Goal: Task Accomplishment & Management: Use online tool/utility

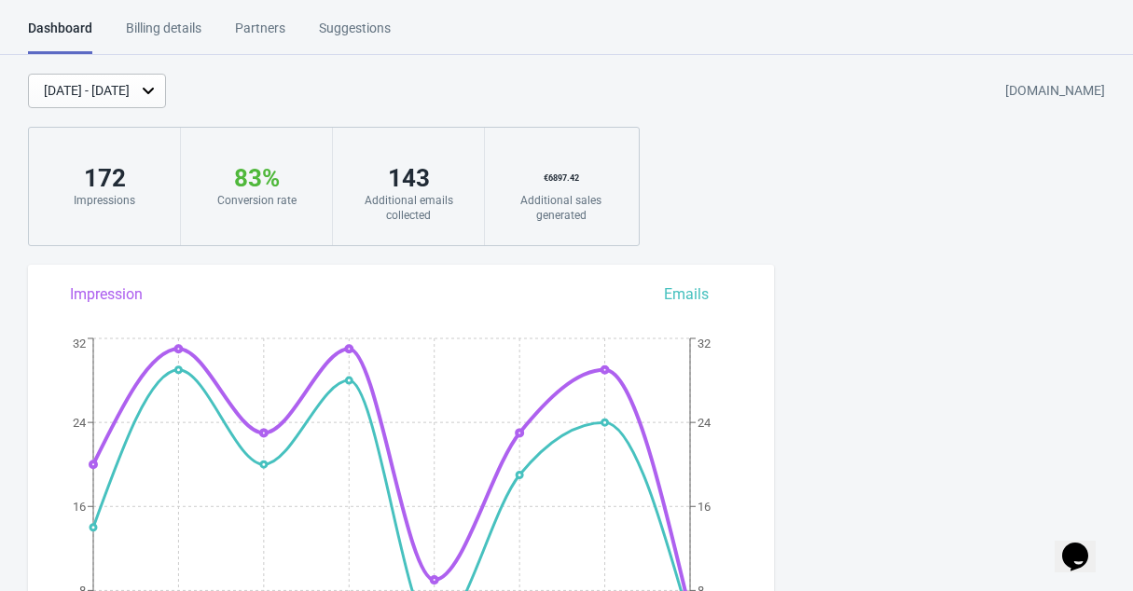
click at [1076, 562] on button "Opens Chat This icon Opens the chat window." at bounding box center [1075, 557] width 41 height 32
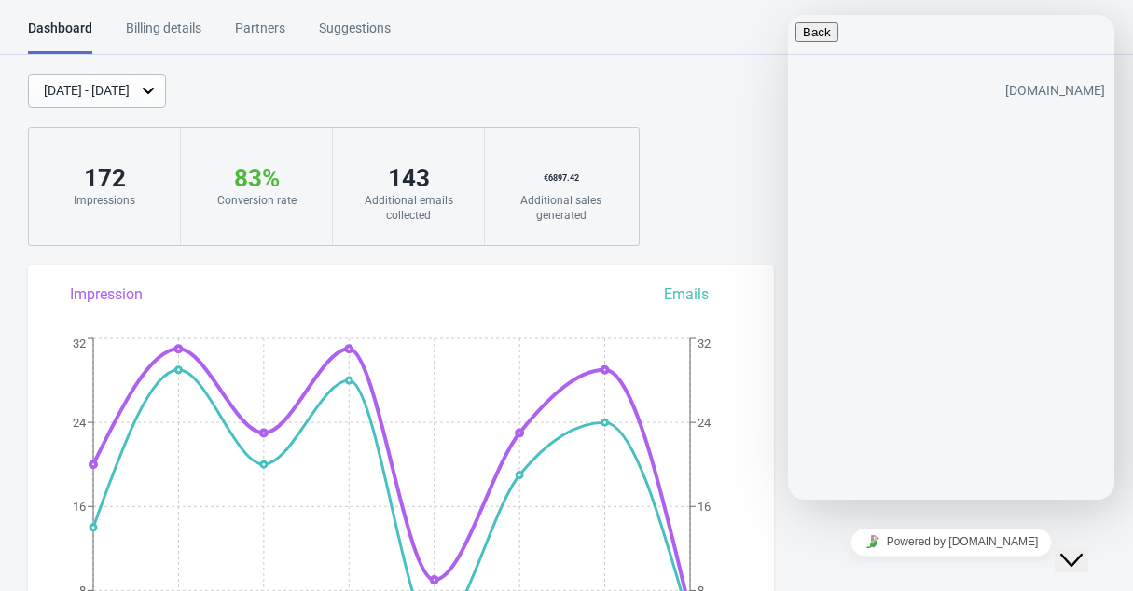
type textarea "hello! I'd like to see the analytics of the discounts being raffled is that pos…"
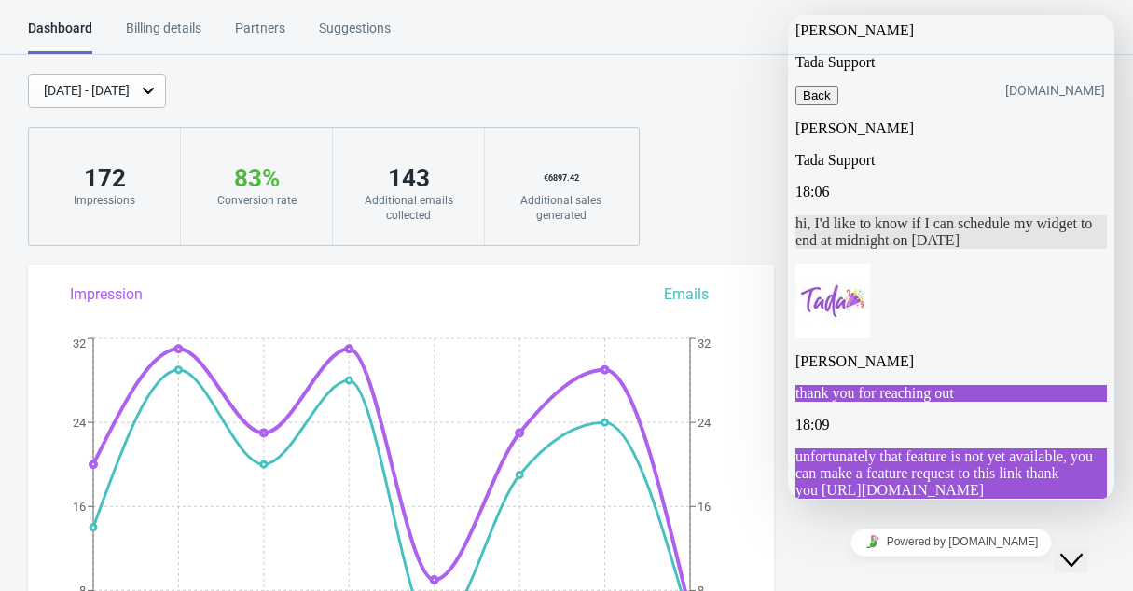
click at [803, 89] on icon "button" at bounding box center [803, 96] width 0 height 14
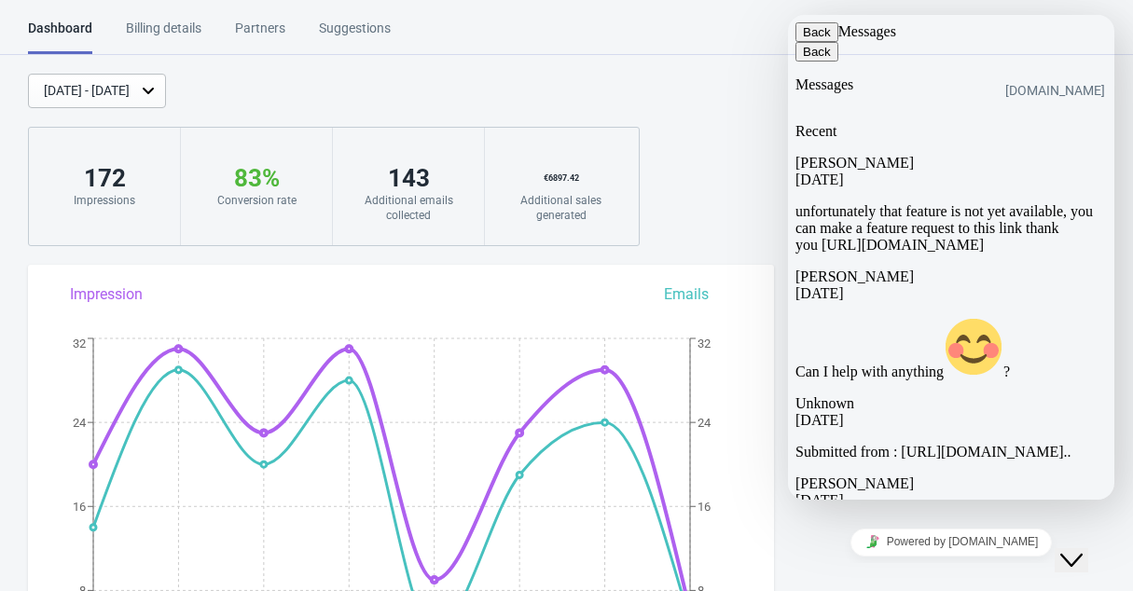
click at [811, 40] on button "Back" at bounding box center [816, 32] width 43 height 20
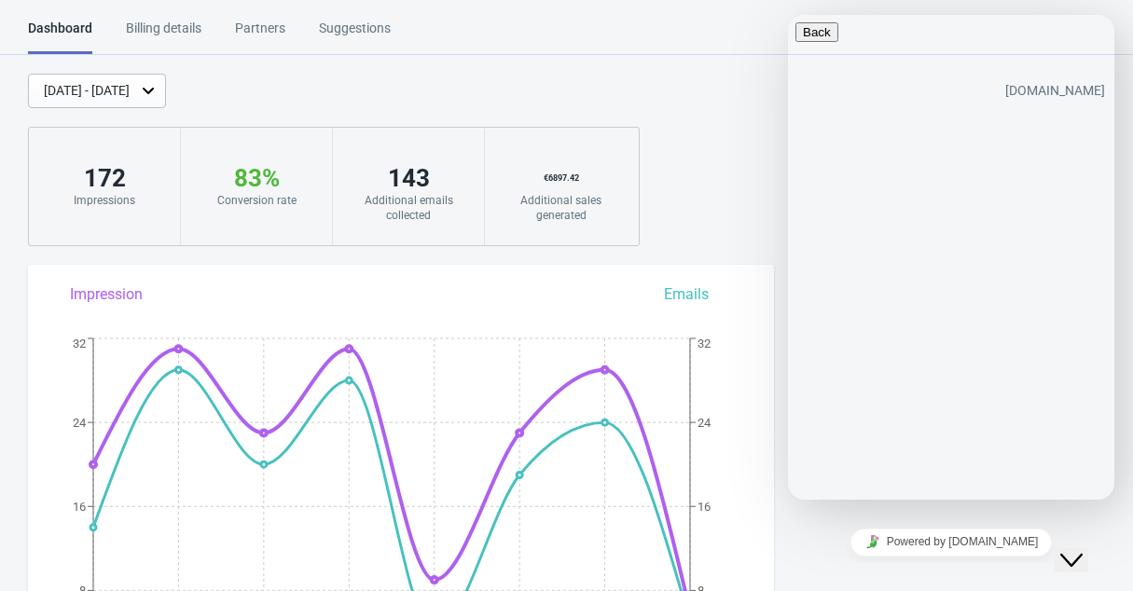
paste input "https://admin.shopify.com/store/natulimpt"
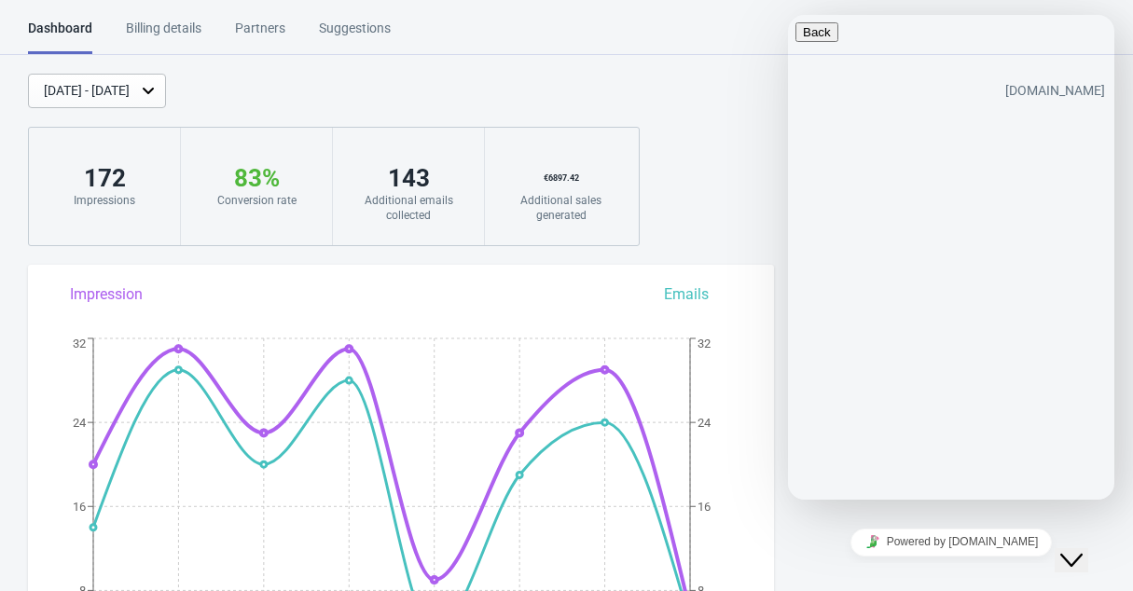
scroll to position [116, 0]
type input "https://admin.shopify.com/store/natulimpt"
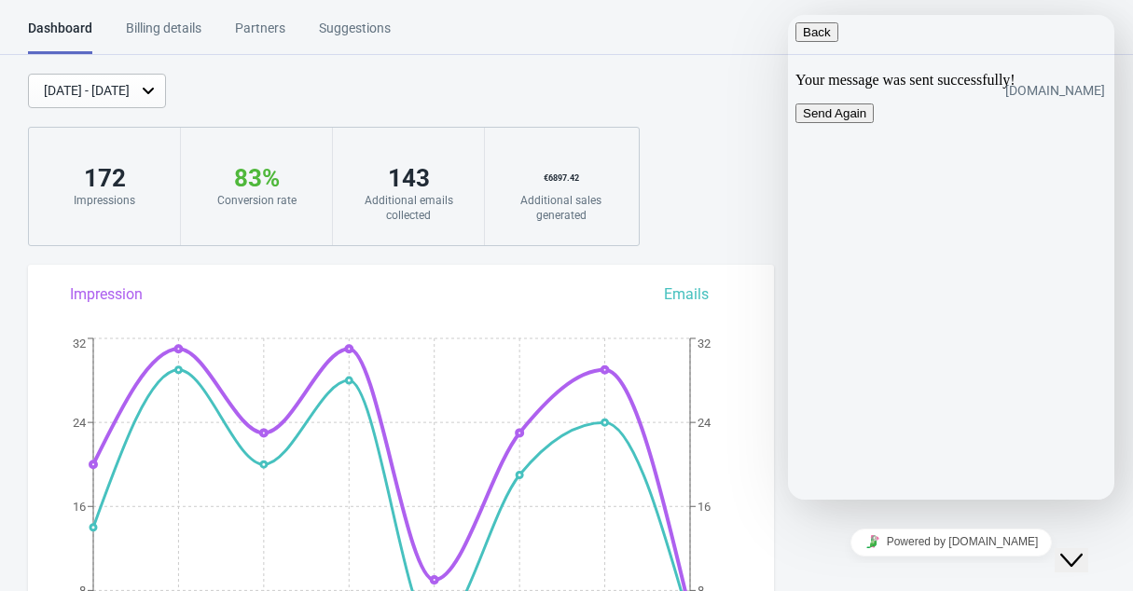
click at [803, 39] on icon "button" at bounding box center [803, 32] width 0 height 14
click at [1080, 549] on icon "Close Chat This icon closes the chat window." at bounding box center [1071, 560] width 22 height 22
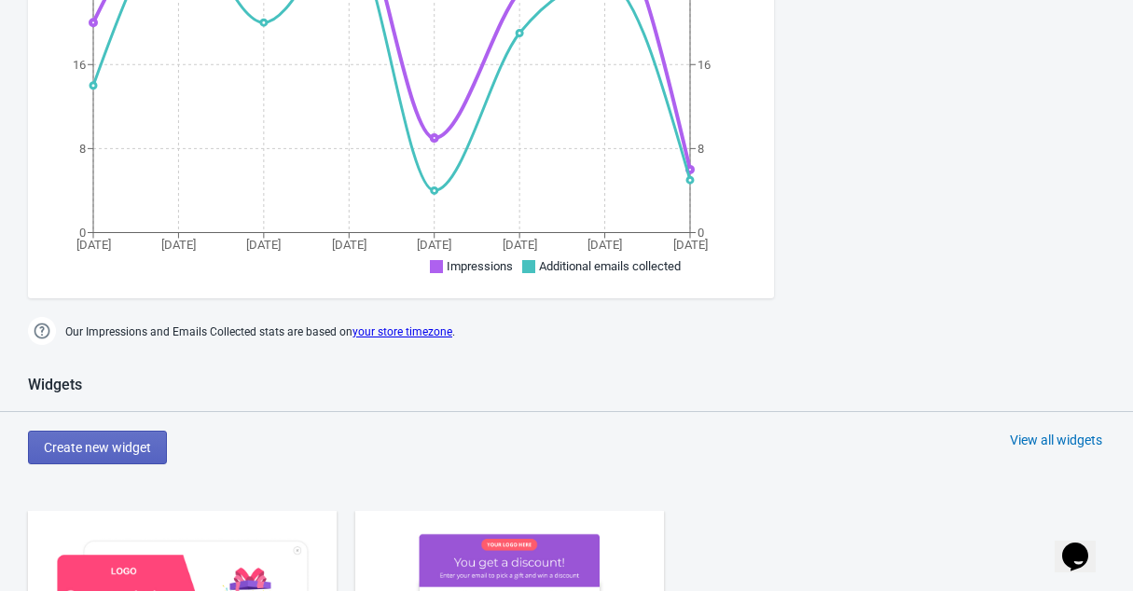
scroll to position [905, 0]
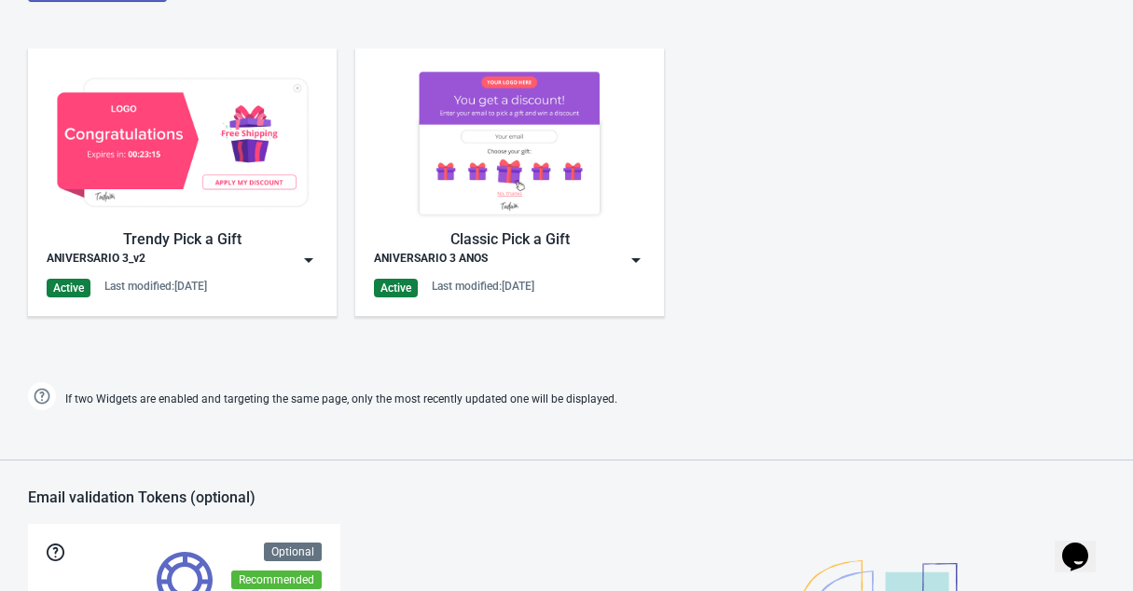
click at [153, 287] on div "Last modified: 29.9.2025" at bounding box center [155, 286] width 103 height 15
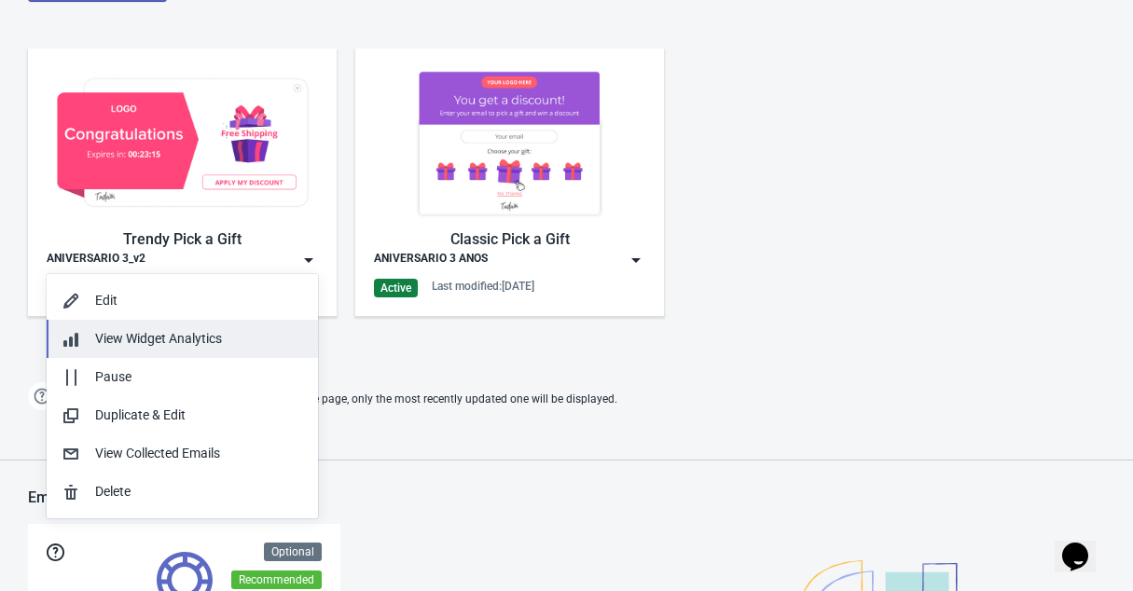
click at [160, 346] on span "View Widget Analytics" at bounding box center [158, 338] width 127 height 15
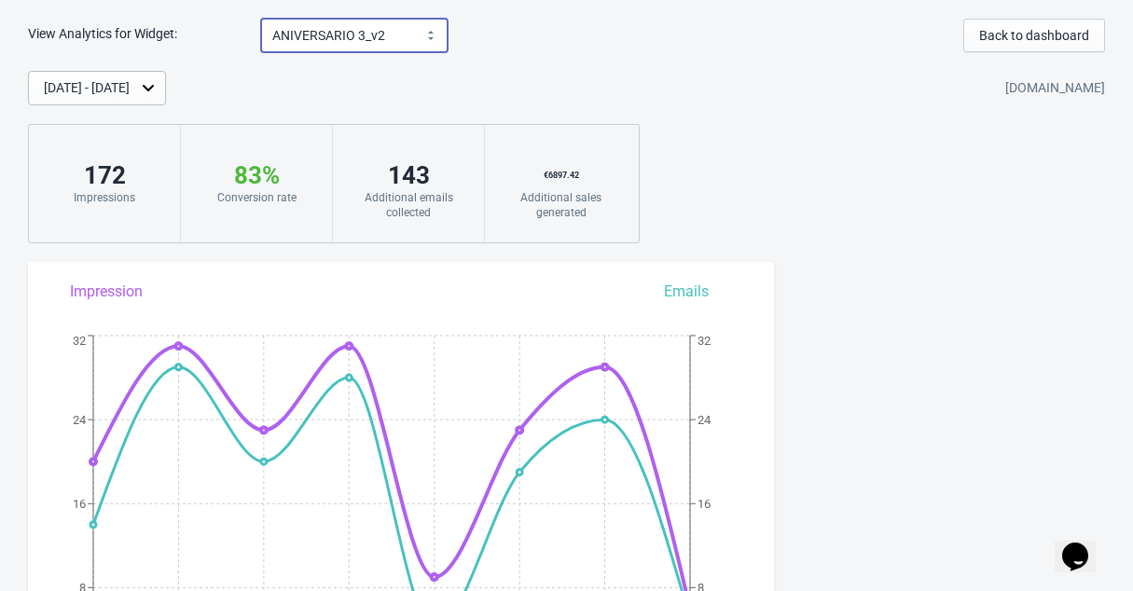
click at [394, 39] on select "ANIVERSARIO 3_v2 ANIVERSARIO 3 ANOS" at bounding box center [354, 36] width 187 height 34
click at [1057, 26] on button "Back to dashboard" at bounding box center [1034, 36] width 142 height 34
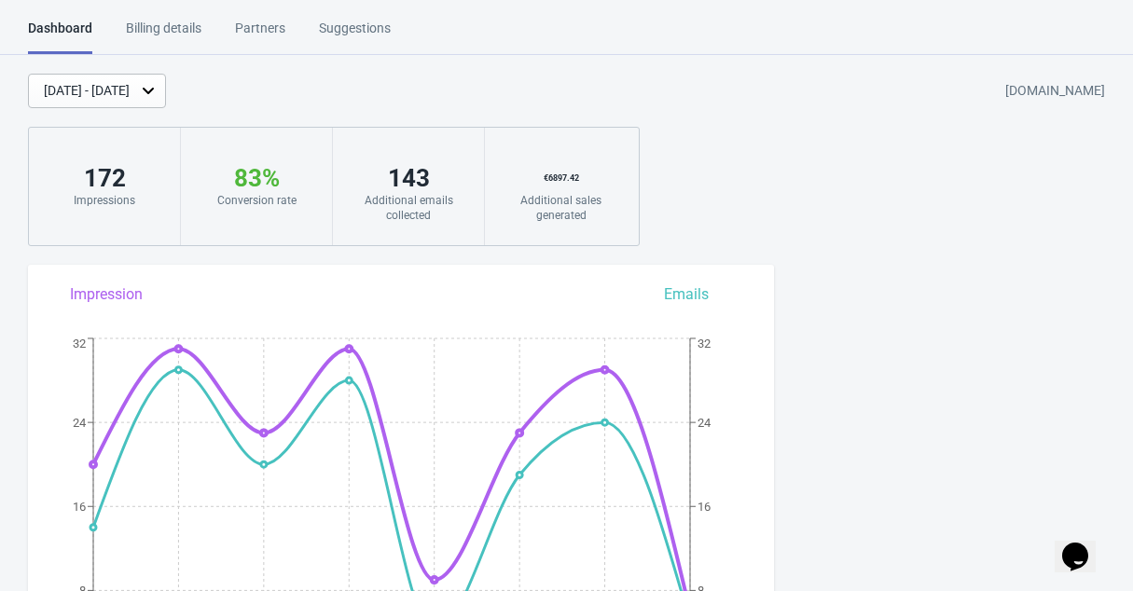
click at [607, 75] on div "Sep 23, 2025 - Sep 30, 2025 natulimpt.myshopify.com" at bounding box center [580, 91] width 1105 height 35
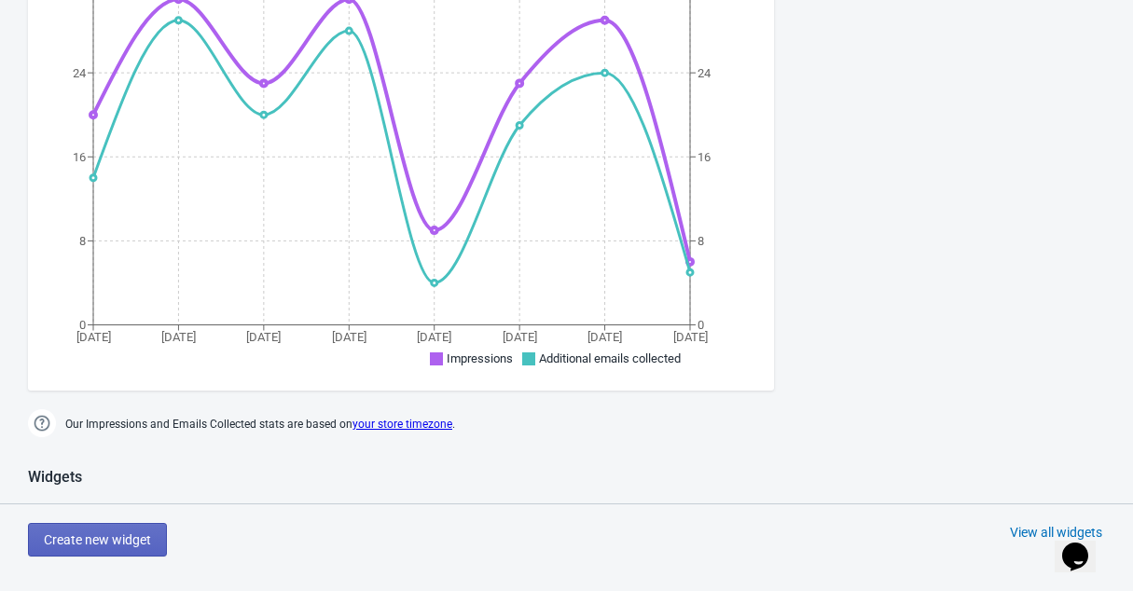
scroll to position [698, 0]
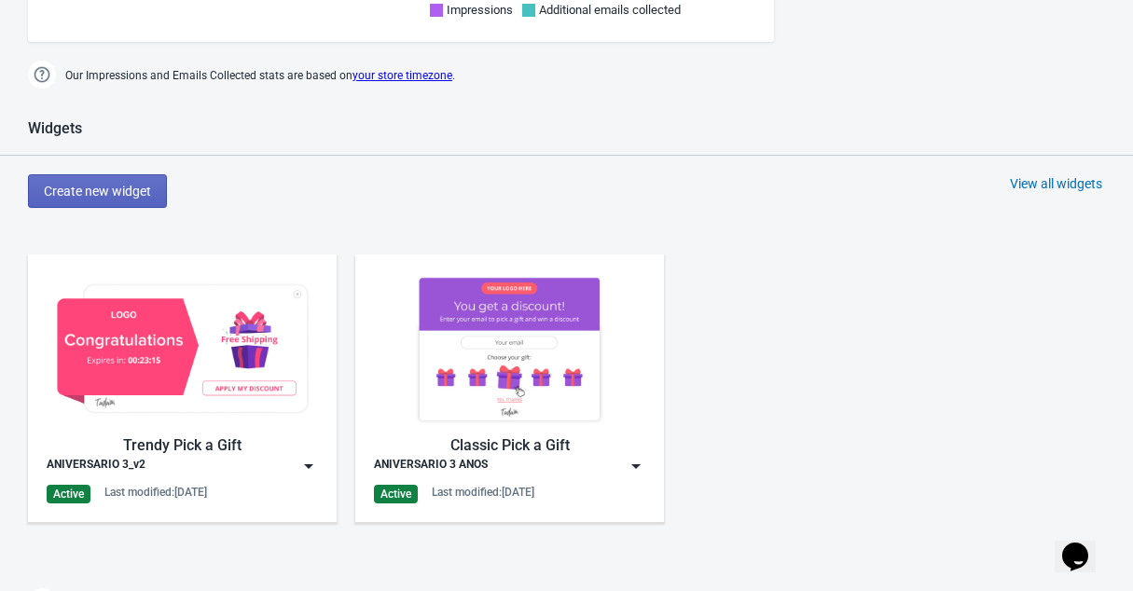
click at [852, 404] on div "Trendy Pick a Gift ANIVERSARIO 3_v2 Active Last modified: 29.9.2025 Classic Pic…" at bounding box center [566, 404] width 1133 height 336
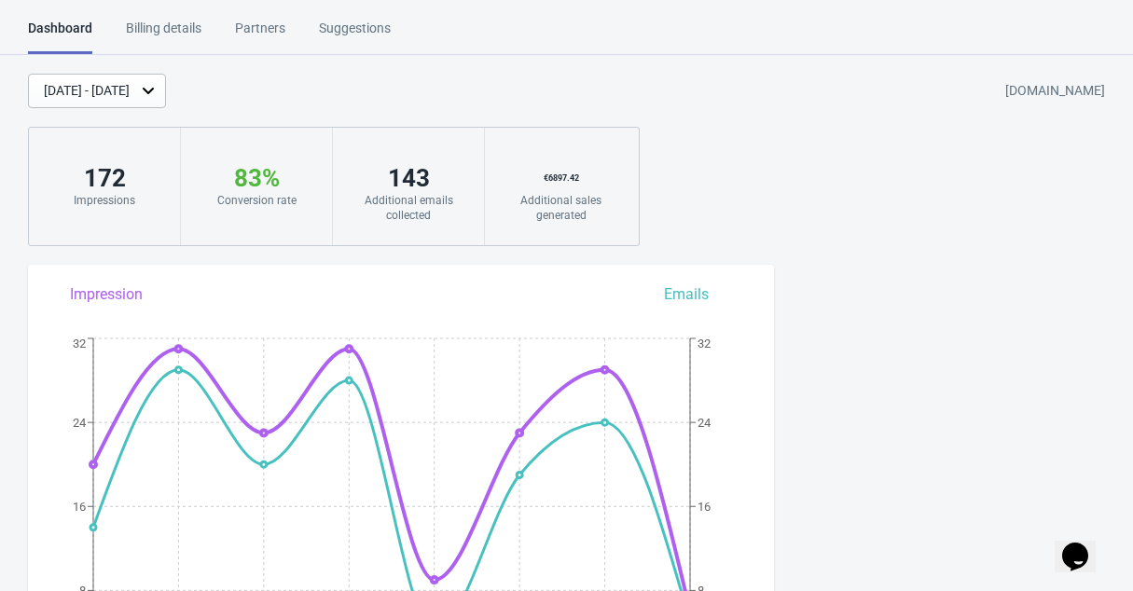
scroll to position [930, 0]
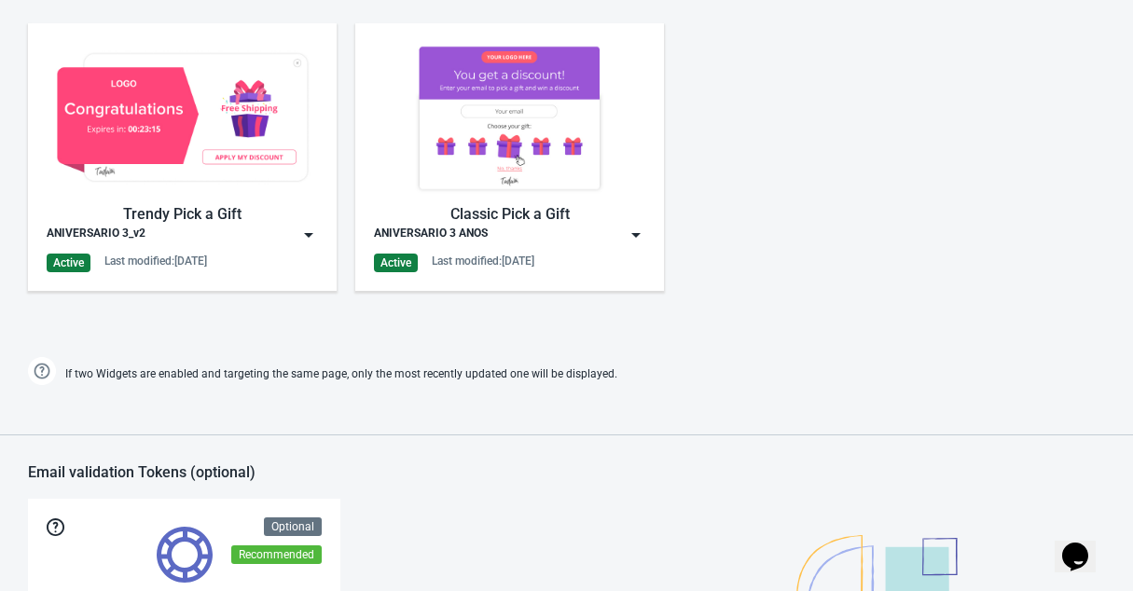
click at [313, 227] on img at bounding box center [308, 235] width 19 height 19
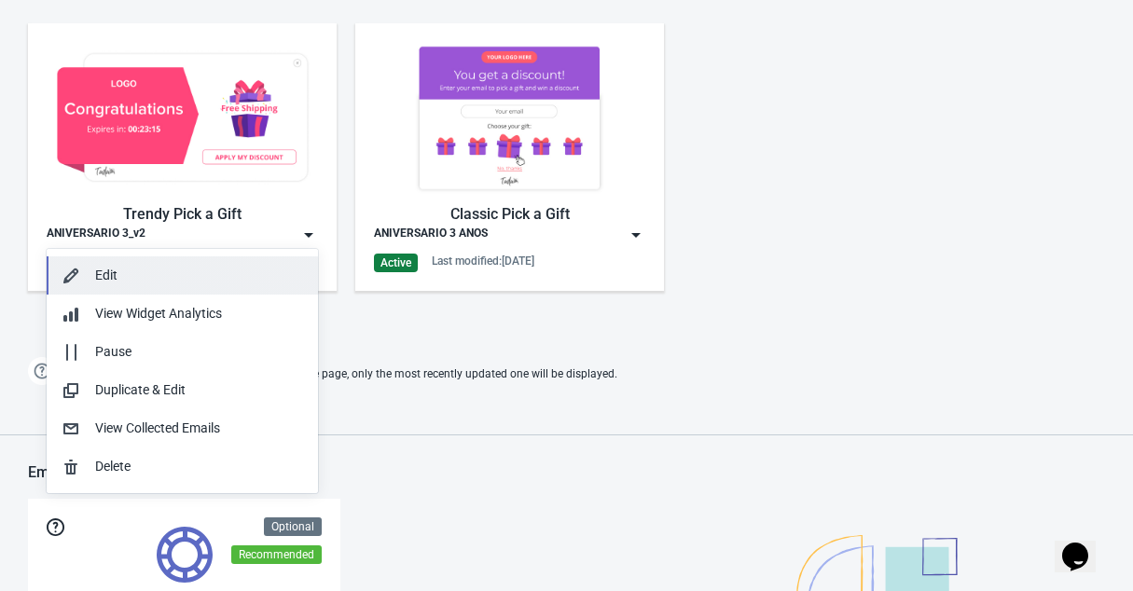
click at [112, 284] on div "Edit" at bounding box center [199, 276] width 208 height 20
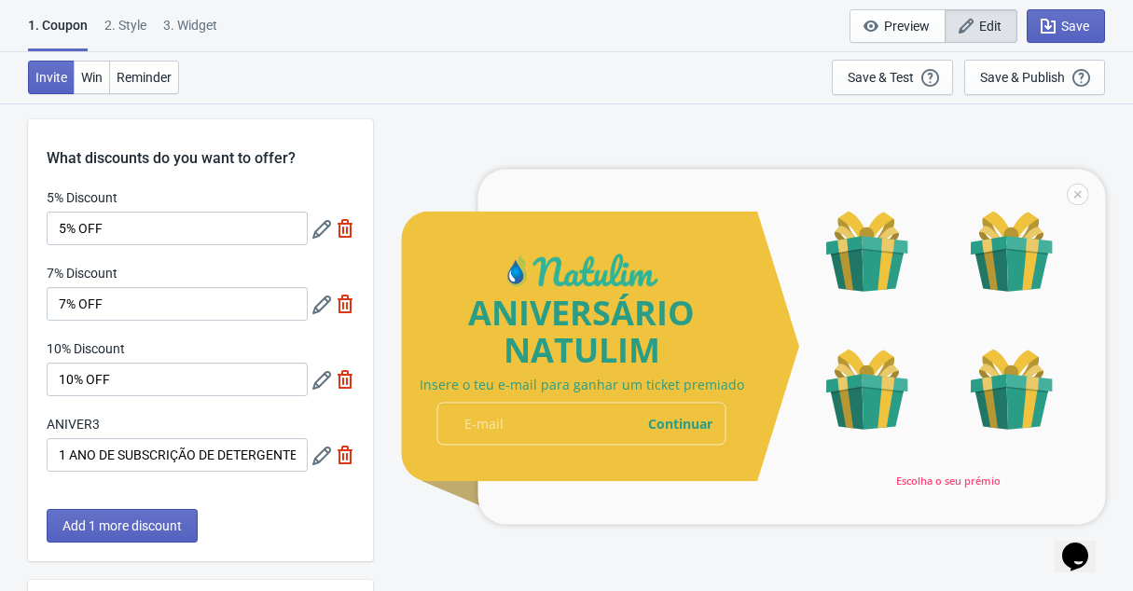
scroll to position [403, 0]
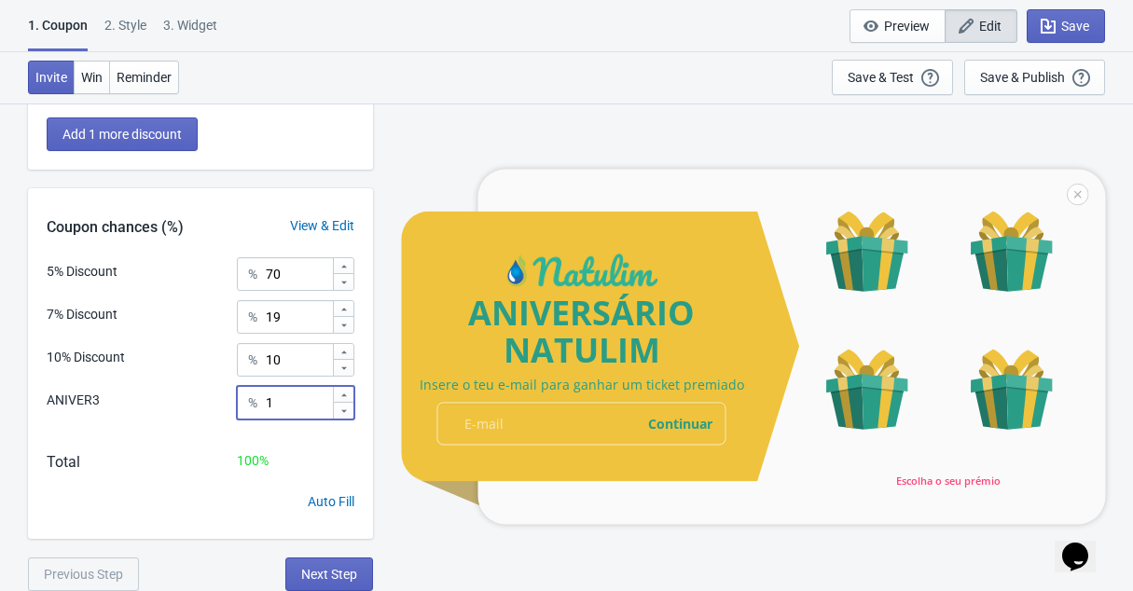
click at [294, 417] on input "1" at bounding box center [298, 403] width 67 height 34
click at [289, 412] on input "1" at bounding box center [298, 403] width 67 height 34
type input "0"
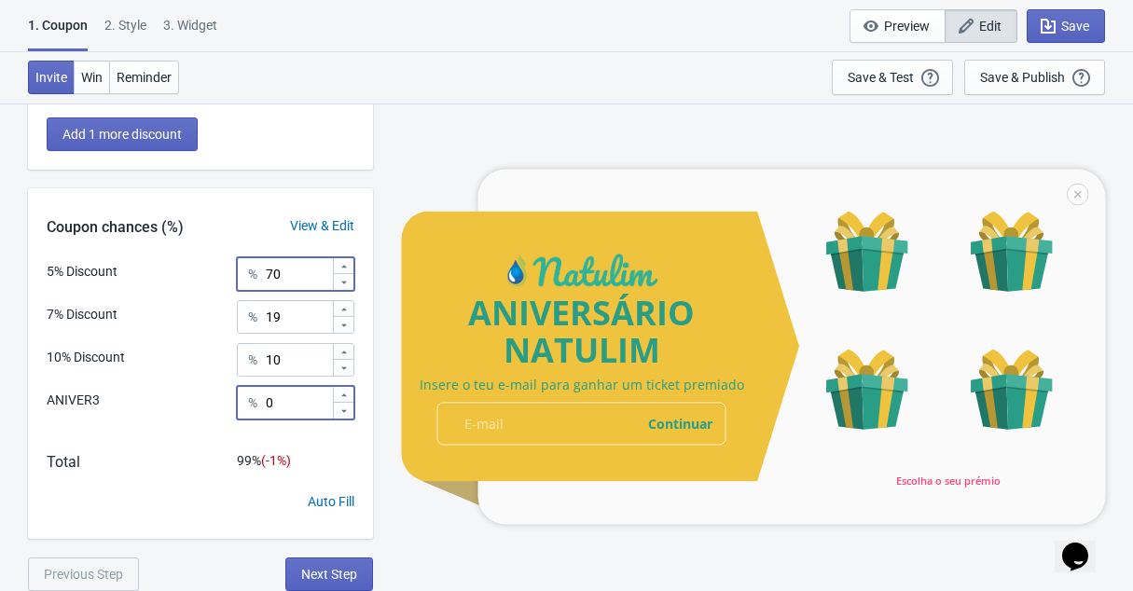
click at [308, 278] on input "70" at bounding box center [298, 274] width 67 height 34
type input "80"
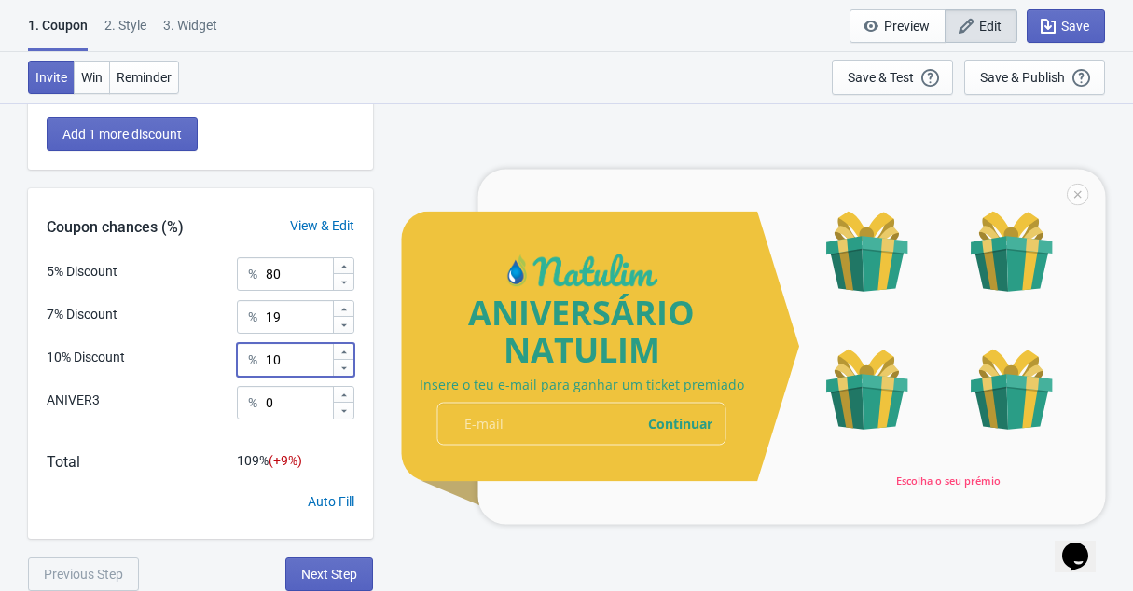
click at [300, 352] on input "10" at bounding box center [298, 360] width 67 height 34
click at [303, 365] on input "101" at bounding box center [298, 360] width 67 height 34
click at [303, 366] on input "101" at bounding box center [298, 360] width 67 height 34
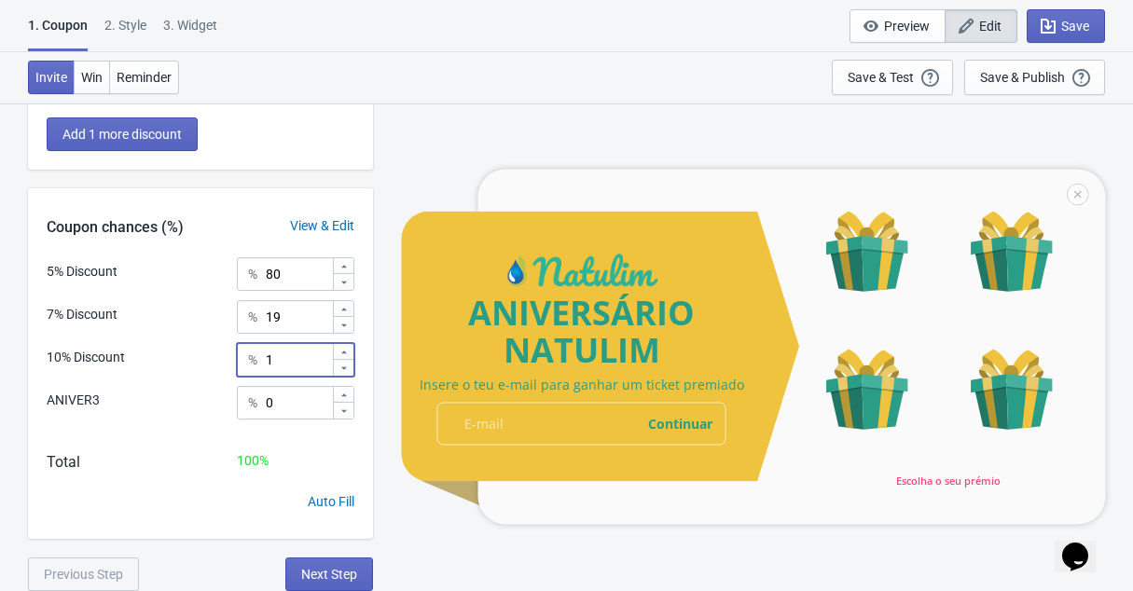
type input "1"
click at [393, 131] on div "ANIVERSÁRIO NATULIM Insere o teu e-mail para ganhar um ticket premiado email-in…" at bounding box center [752, 347] width 741 height 488
click at [1064, 25] on span "Save" at bounding box center [1075, 26] width 28 height 15
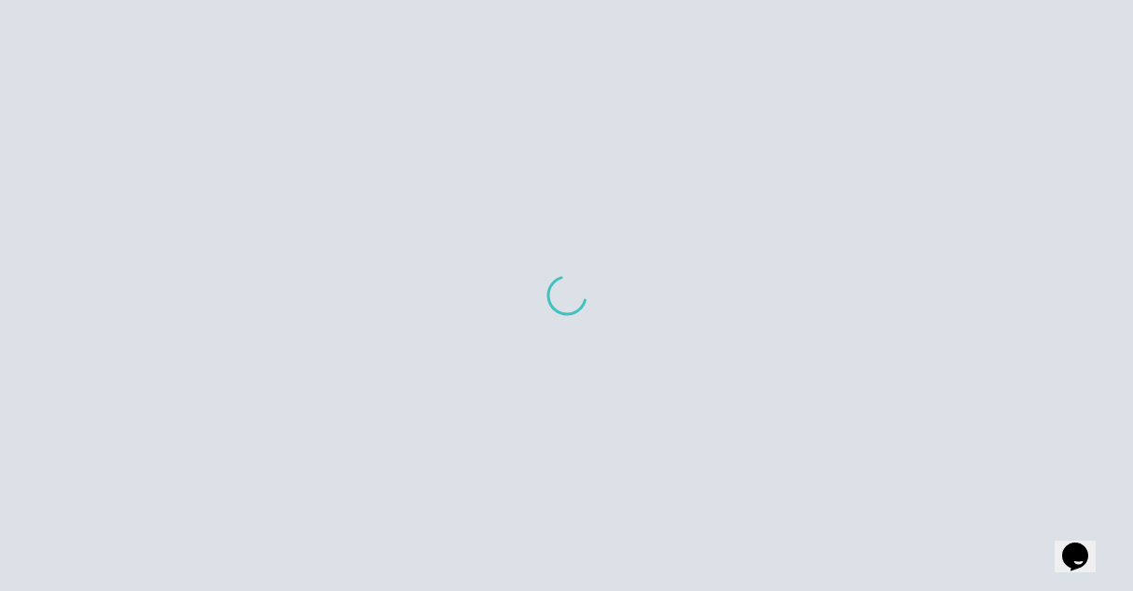
scroll to position [319, 0]
